Goal: Information Seeking & Learning: Learn about a topic

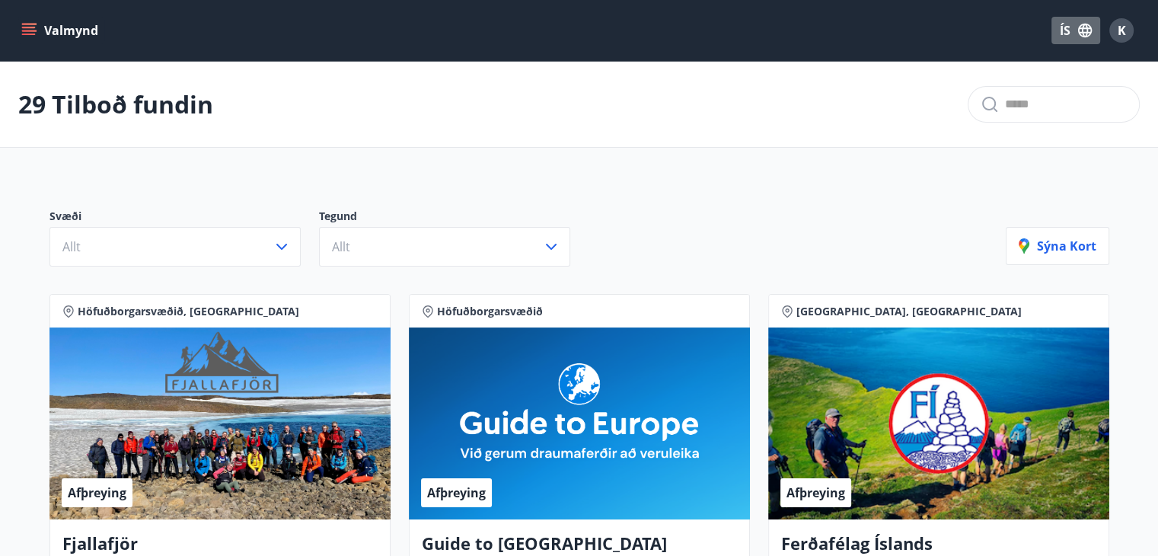
click at [1081, 34] on icon "button" at bounding box center [1085, 30] width 17 height 17
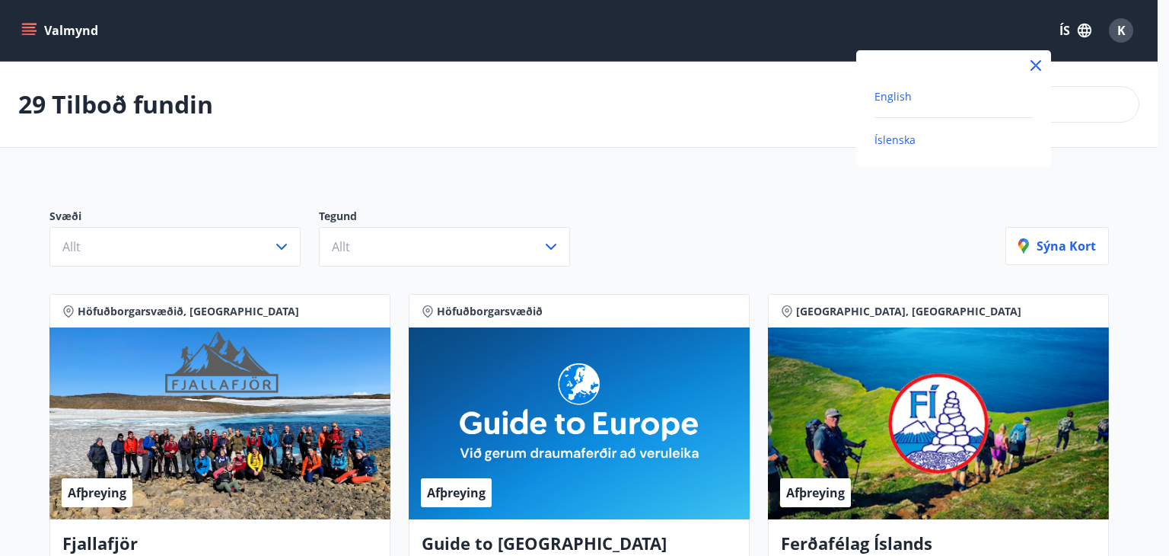
click at [891, 99] on span "English" at bounding box center [893, 96] width 37 height 14
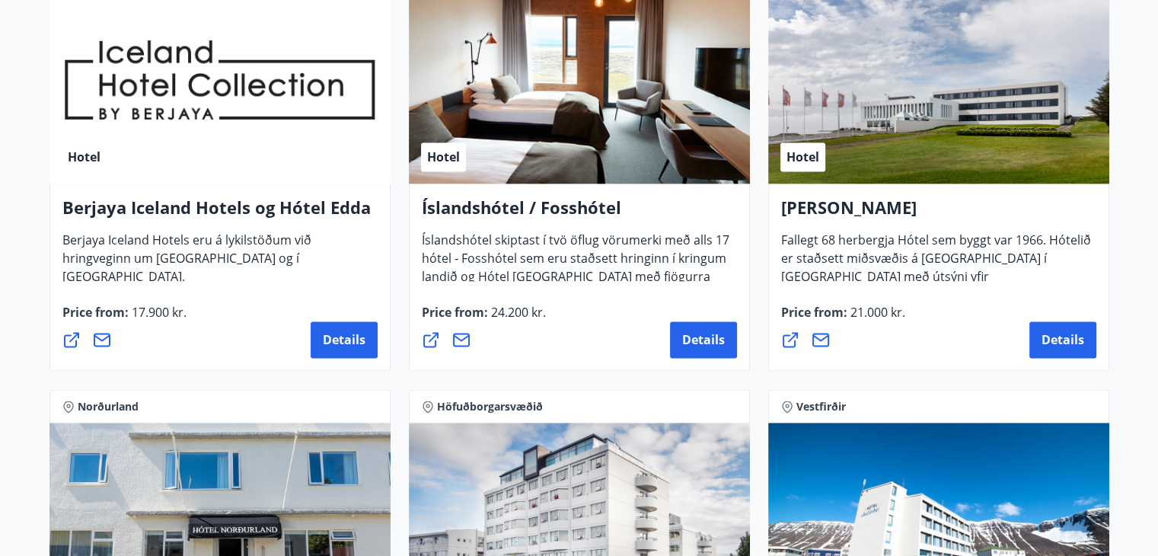
scroll to position [1993, 0]
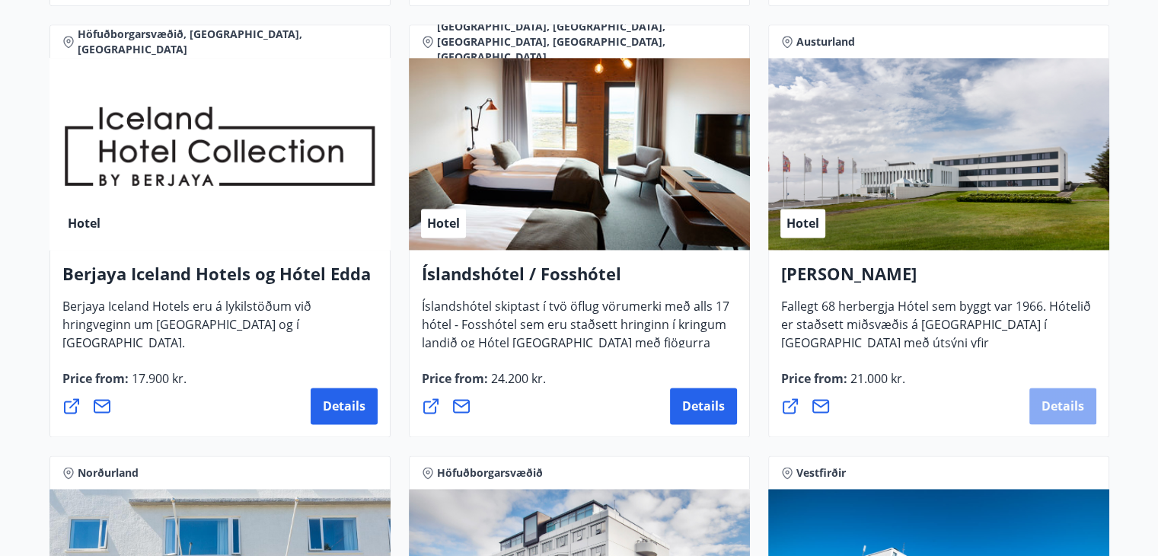
click at [1033, 391] on button "Details" at bounding box center [1062, 406] width 67 height 37
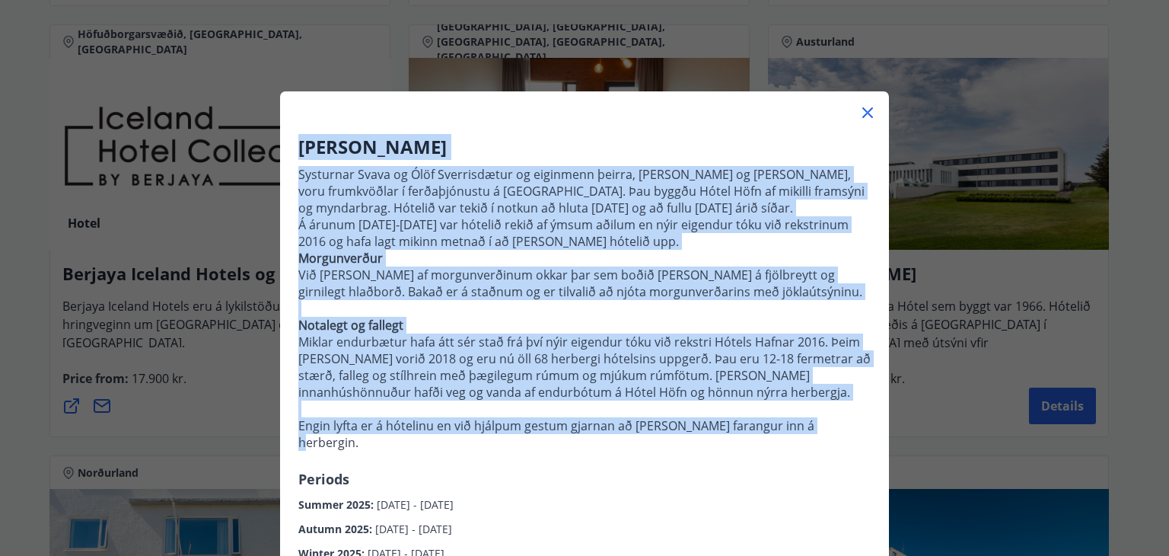
drag, startPoint x: 807, startPoint y: 439, endPoint x: 283, endPoint y: 141, distance: 602.9
click at [283, 141] on div "Hótel Höfn Systurnar Svava og Ólöf Sverrisdætur og eiginmenn þeirra, [PERSON_NA…" at bounding box center [584, 360] width 609 height 452
copy div "Lorem Ipsu Dolorsita Conse ad Elit Seddoeiusmod te incididun utlabo, Etdo Magna…"
click at [284, 164] on div "Hótel Höfn Systurnar Svava og Ólöf Sverrisdætur og eiginmenn þeirra, [PERSON_NA…" at bounding box center [584, 360] width 609 height 452
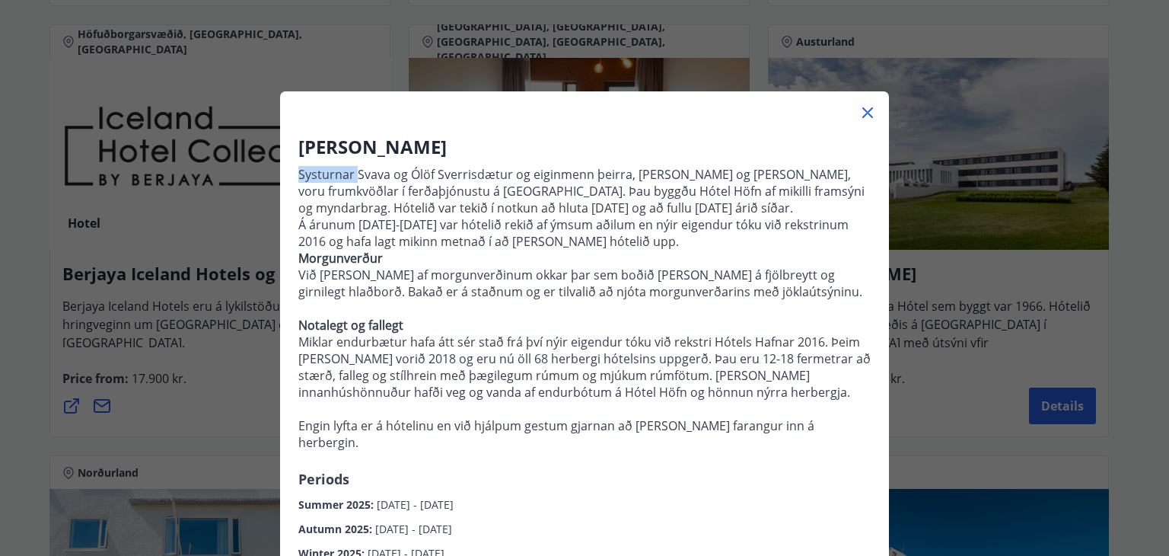
click at [284, 164] on div "Hótel Höfn Systurnar Svava og Ólöf Sverrisdætur og eiginmenn þeirra, [PERSON_NA…" at bounding box center [584, 360] width 609 height 452
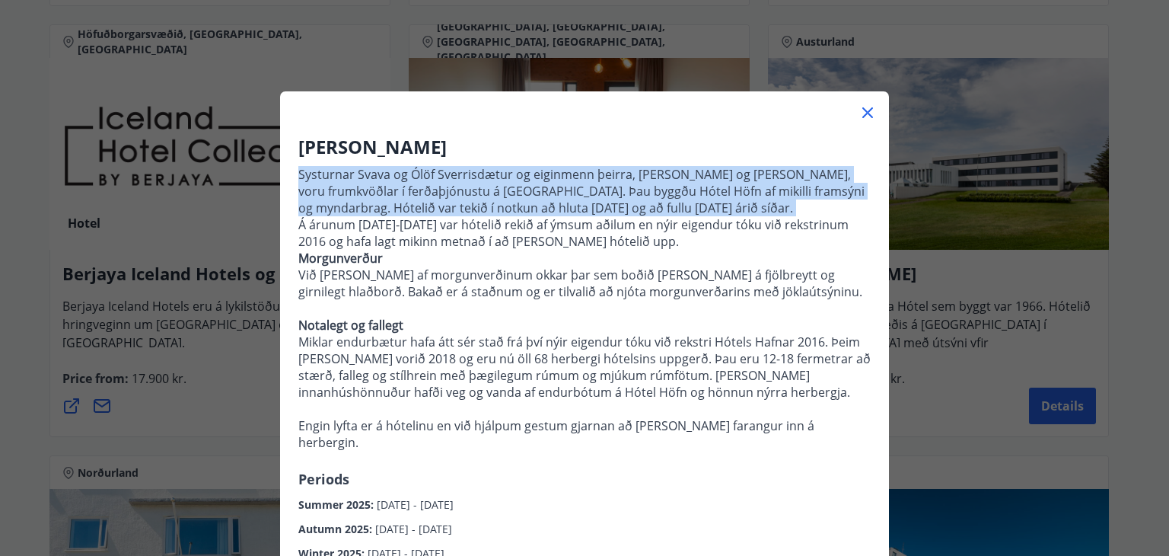
click at [284, 164] on div "Hótel Höfn Systurnar Svava og Ólöf Sverrisdætur og eiginmenn þeirra, [PERSON_NA…" at bounding box center [584, 360] width 609 height 452
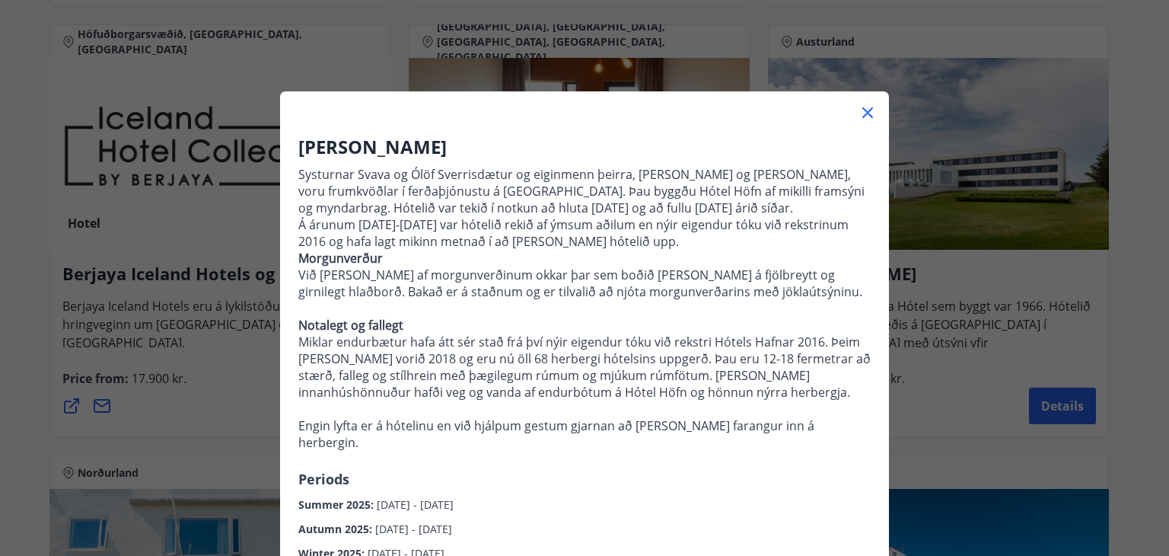
click at [368, 306] on p "Morgunverður Við [PERSON_NAME] af morgunverðinum okkar þar sem boðið [PERSON_NA…" at bounding box center [584, 350] width 573 height 201
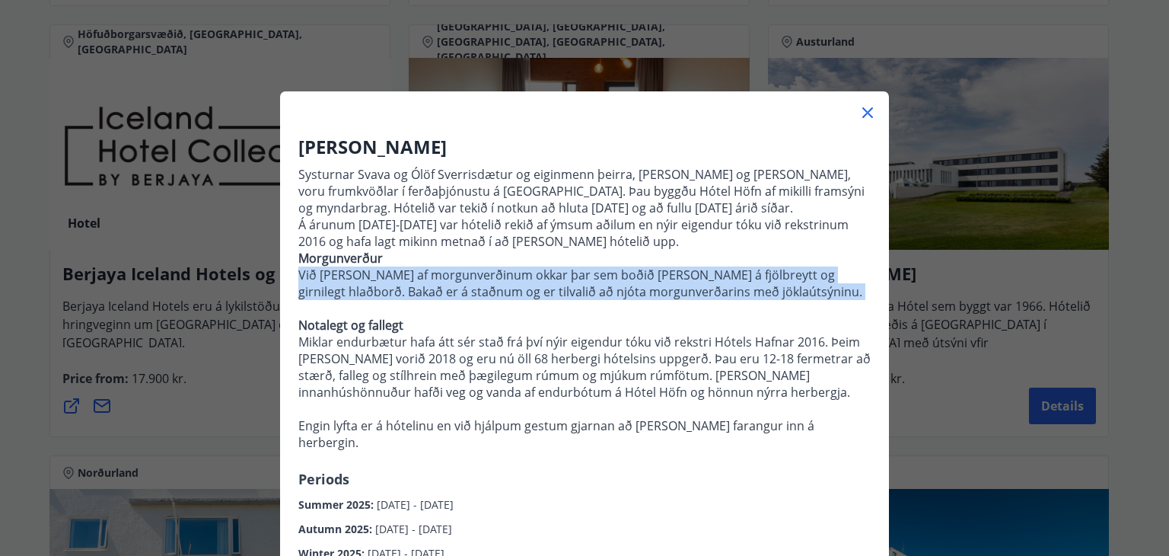
click at [368, 306] on p "Morgunverður Við [PERSON_NAME] af morgunverðinum okkar þar sem boðið [PERSON_NA…" at bounding box center [584, 350] width 573 height 201
copy p "Við [PERSON_NAME] af morgunverðinum okkar þar sem boðið [PERSON_NAME] á fjölbre…"
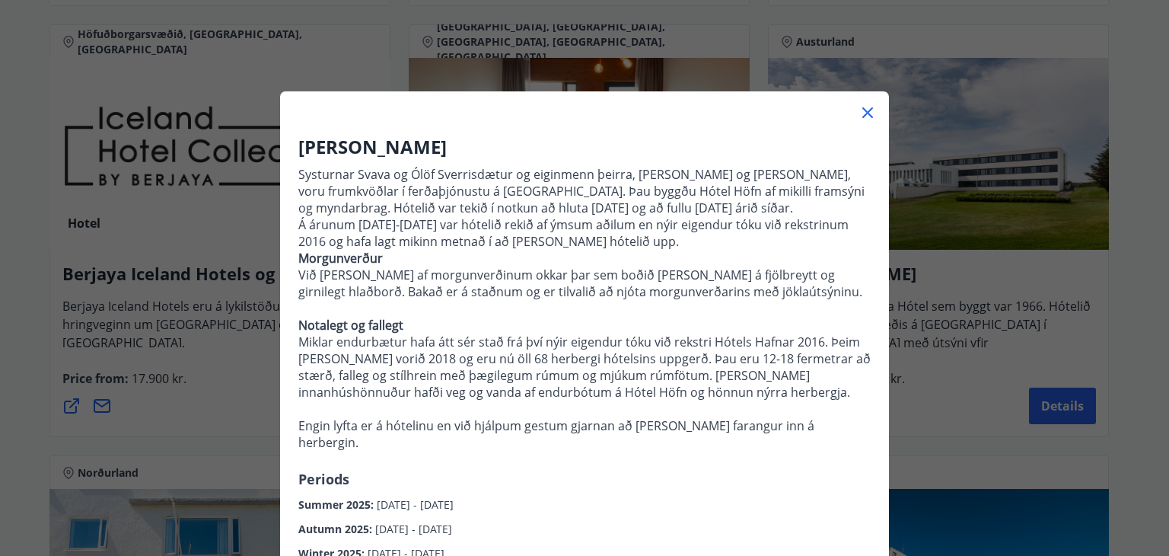
click at [593, 139] on h3 "[PERSON_NAME]" at bounding box center [584, 147] width 573 height 26
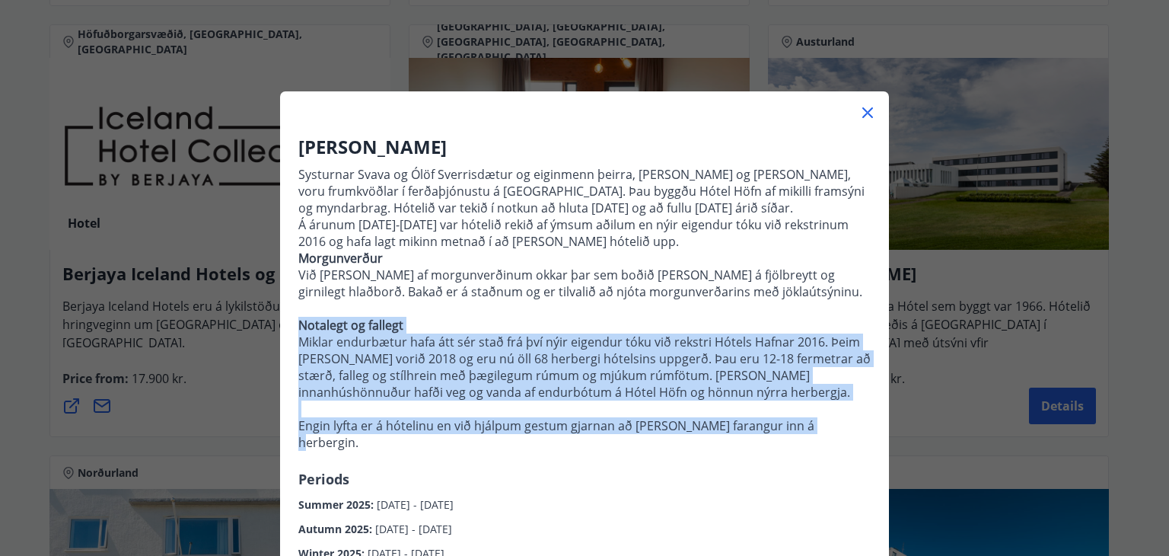
drag, startPoint x: 806, startPoint y: 451, endPoint x: 286, endPoint y: 345, distance: 530.8
click at [286, 345] on div "Hótel Höfn Systurnar Svava og Ólöf Sverrisdætur og eiginmenn þeirra, [PERSON_NA…" at bounding box center [584, 360] width 609 height 452
copy p "Notalegt og fallegt [PERSON_NAME] endurbætur hafa átt sér stað frá því nýir eig…"
click at [863, 113] on icon at bounding box center [868, 112] width 11 height 11
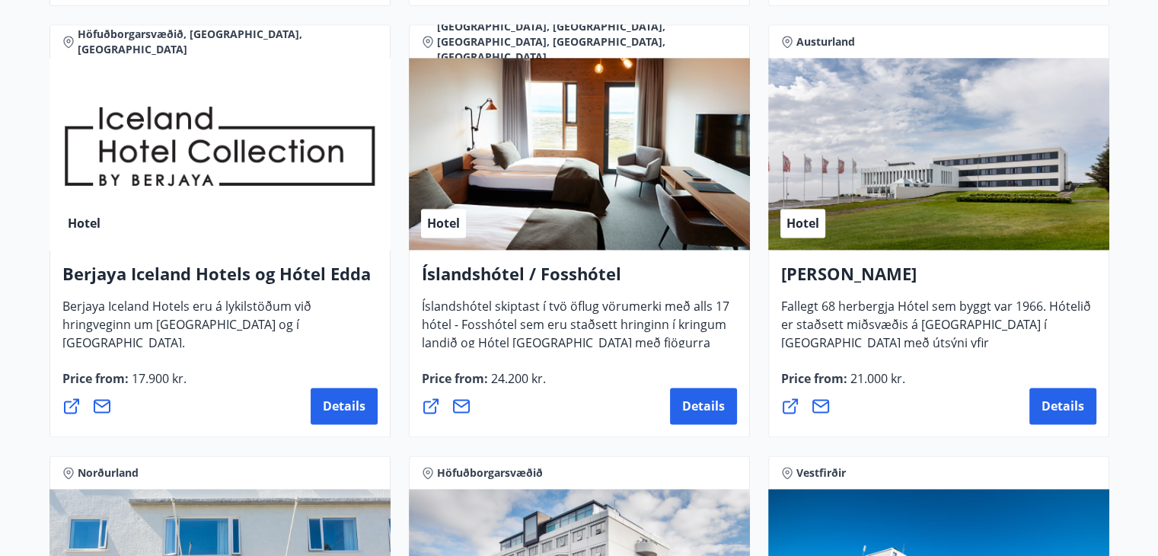
click at [786, 408] on icon at bounding box center [790, 406] width 18 height 18
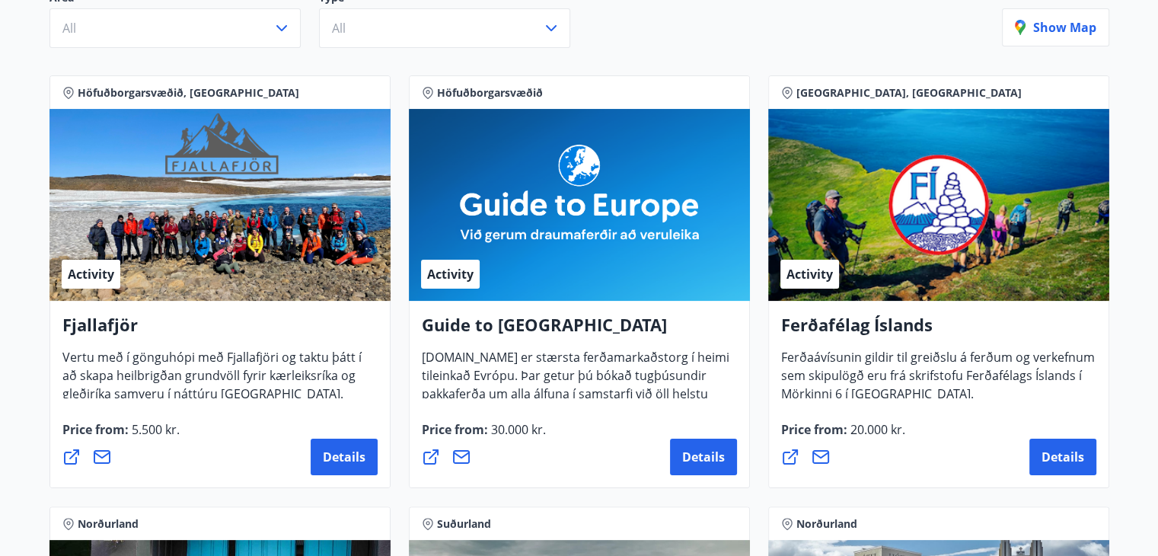
scroll to position [0, 0]
